Goal: Information Seeking & Learning: Find specific fact

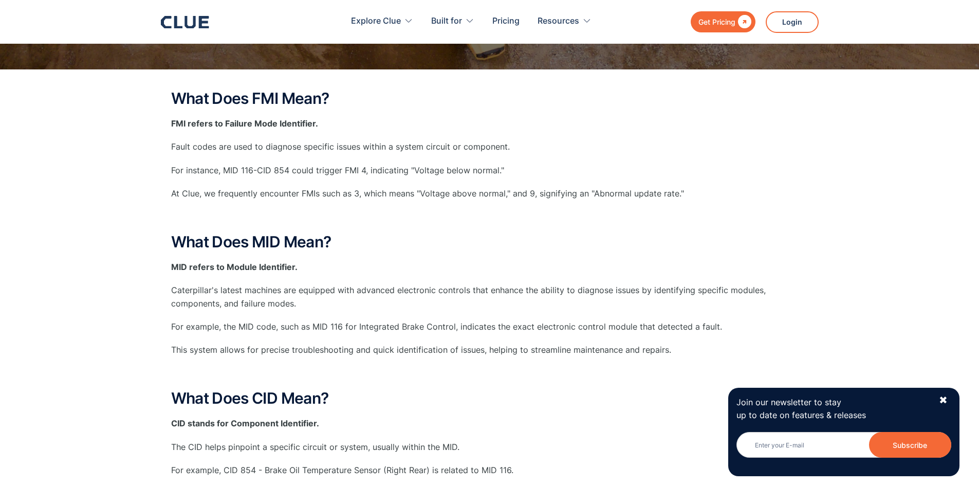
scroll to position [13, 0]
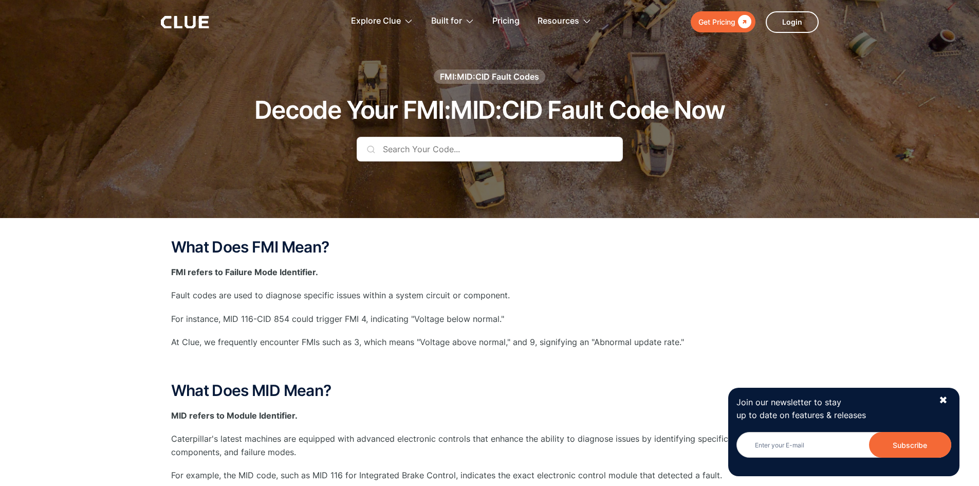
click at [441, 153] on input "text" at bounding box center [490, 149] width 266 height 25
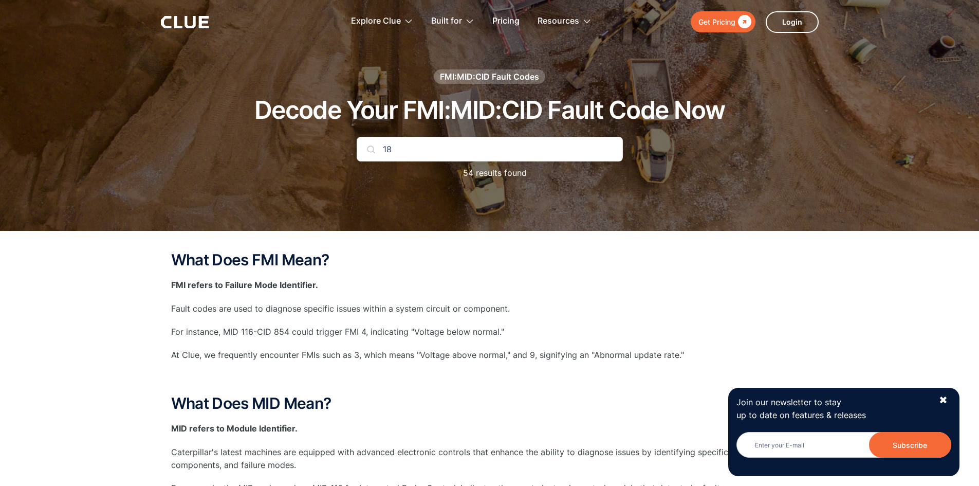
type input "1"
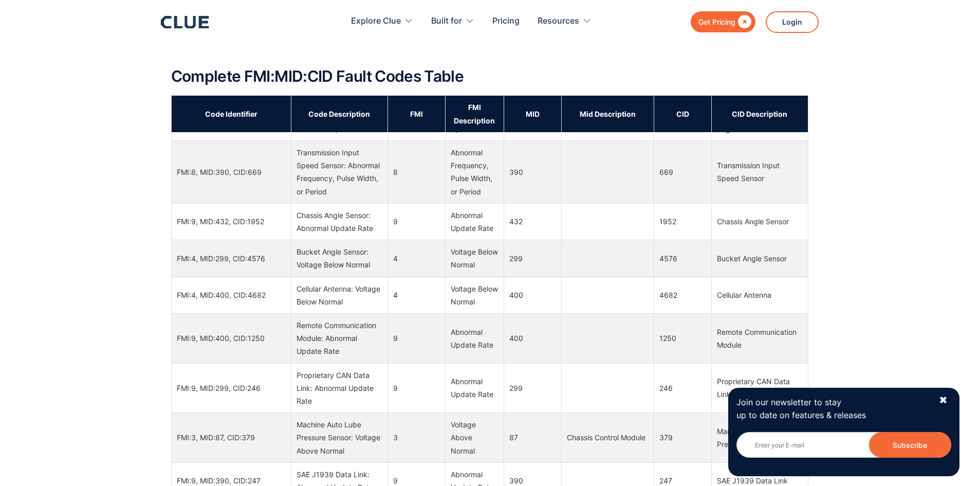
scroll to position [257, 0]
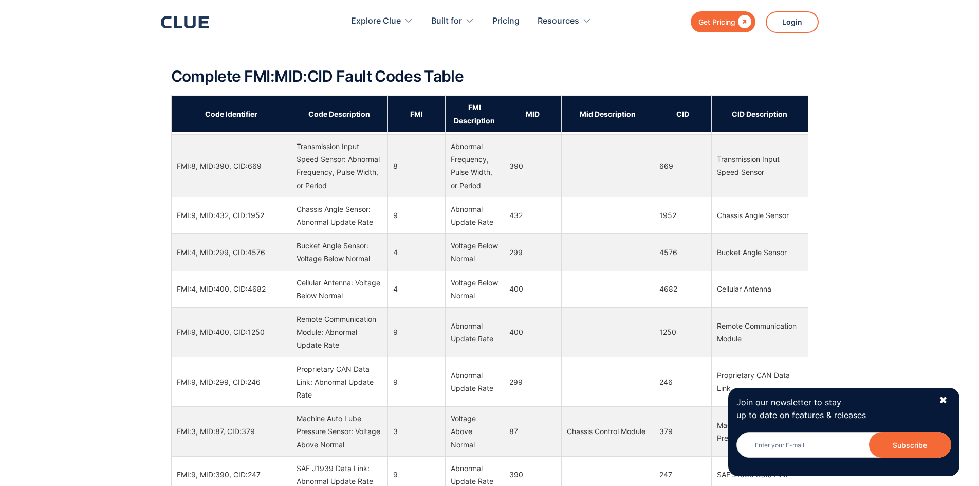
click at [750, 289] on td "Cellular Antenna" at bounding box center [759, 288] width 97 height 36
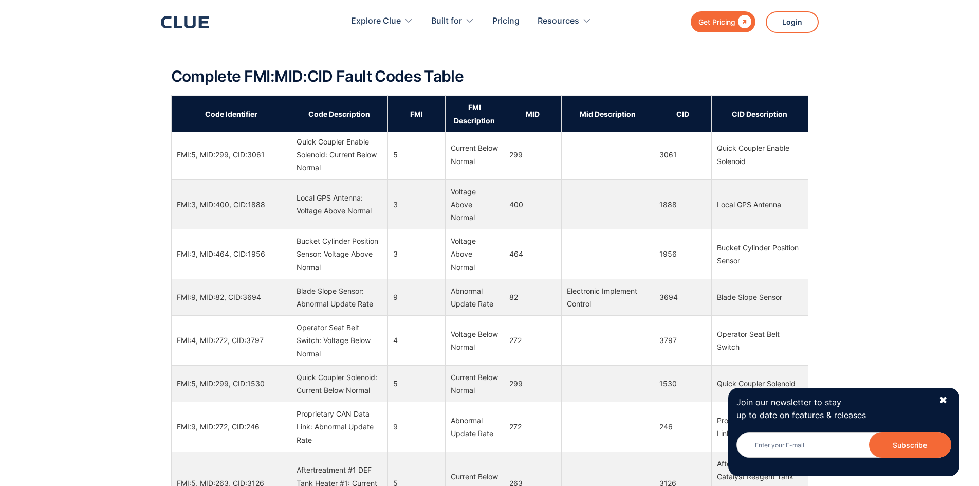
scroll to position [1233, 0]
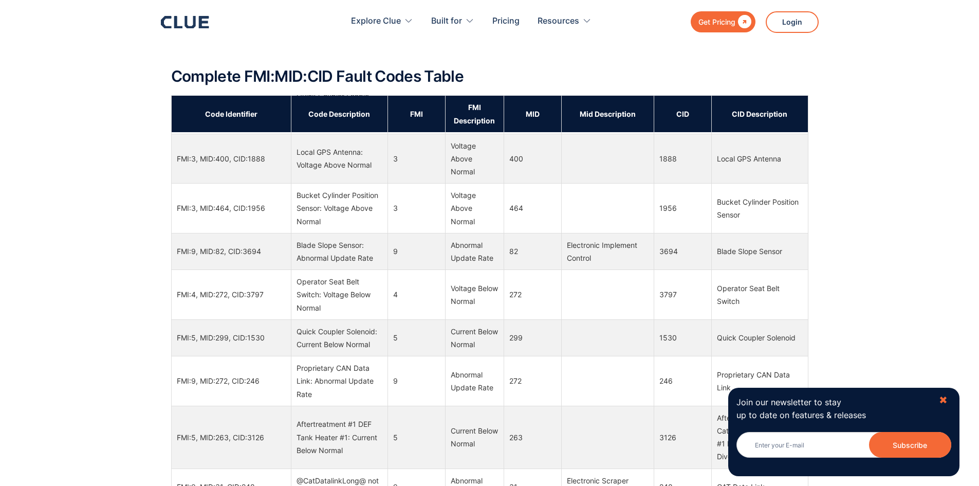
click at [942, 399] on div "✖" at bounding box center [943, 400] width 9 height 13
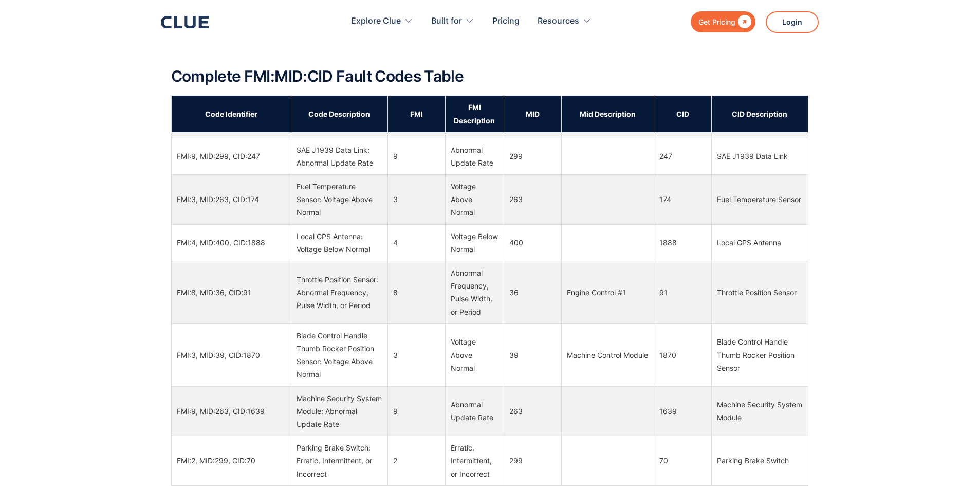
scroll to position [2363, 0]
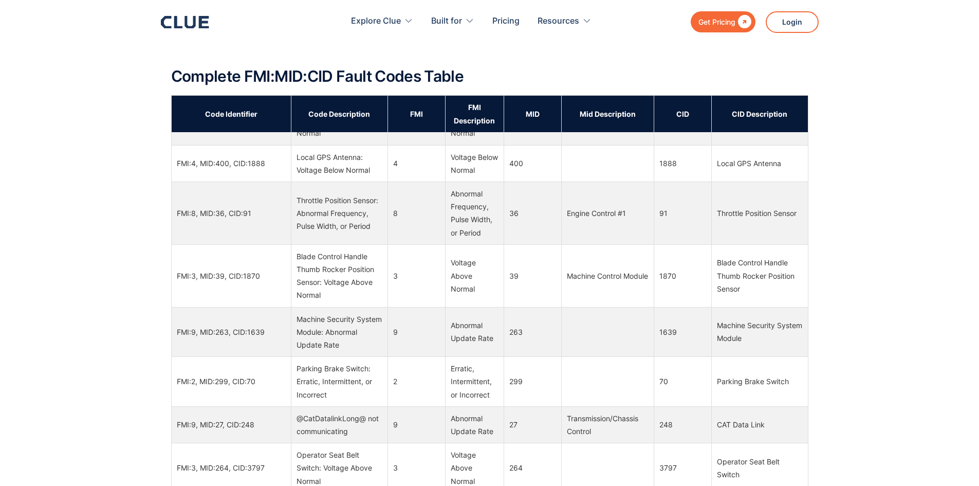
click at [742, 170] on div "Local GPS Antenna" at bounding box center [760, 163] width 86 height 13
click at [514, 181] on td "400" at bounding box center [533, 163] width 58 height 36
click at [593, 181] on td at bounding box center [607, 163] width 92 height 36
drag, startPoint x: 374, startPoint y: 196, endPoint x: 184, endPoint y: 194, distance: 189.6
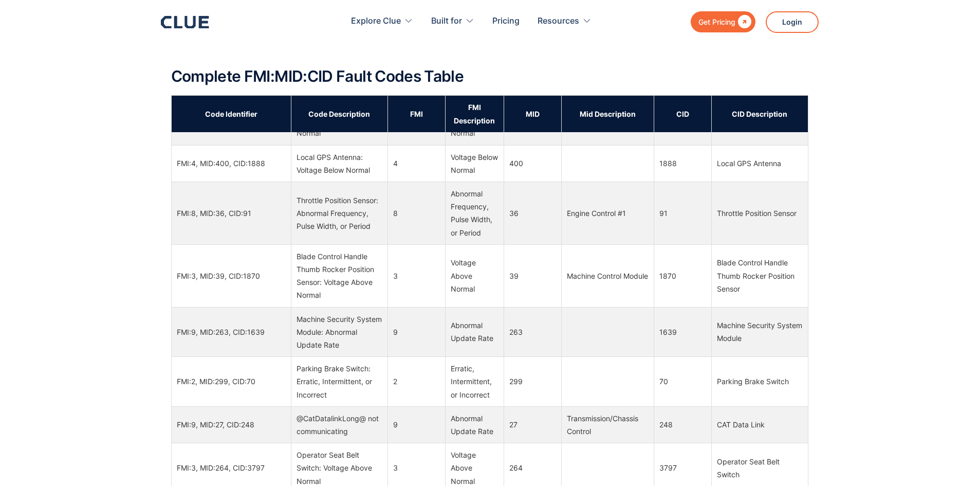
click at [175, 181] on tr "FMI:4, MID:400, CID:1888 Local GPS Antenna: Voltage Below Normal 4 Voltage Belo…" at bounding box center [489, 163] width 637 height 36
copy tr "FMI:4, MID:400, CID:1888 Local GPS Antenna: Voltage Below Normal"
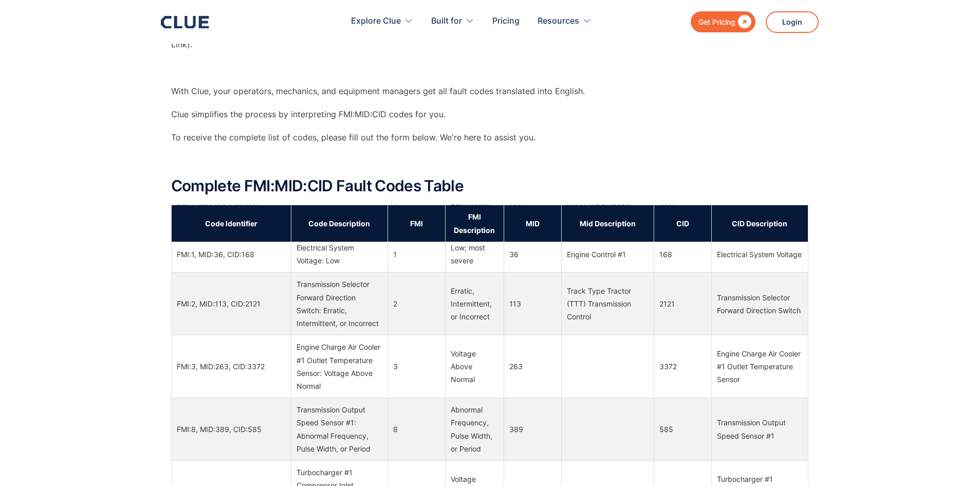
scroll to position [599, 0]
